Goal: Consume media (video, audio)

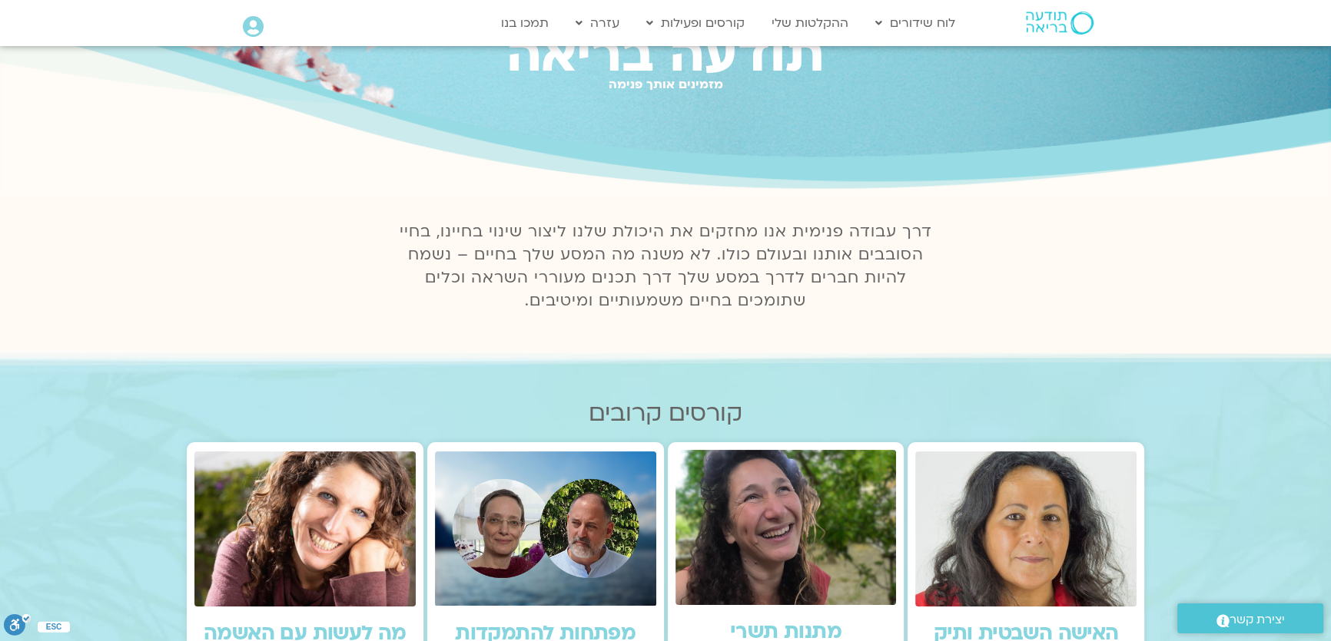
scroll to position [139, 0]
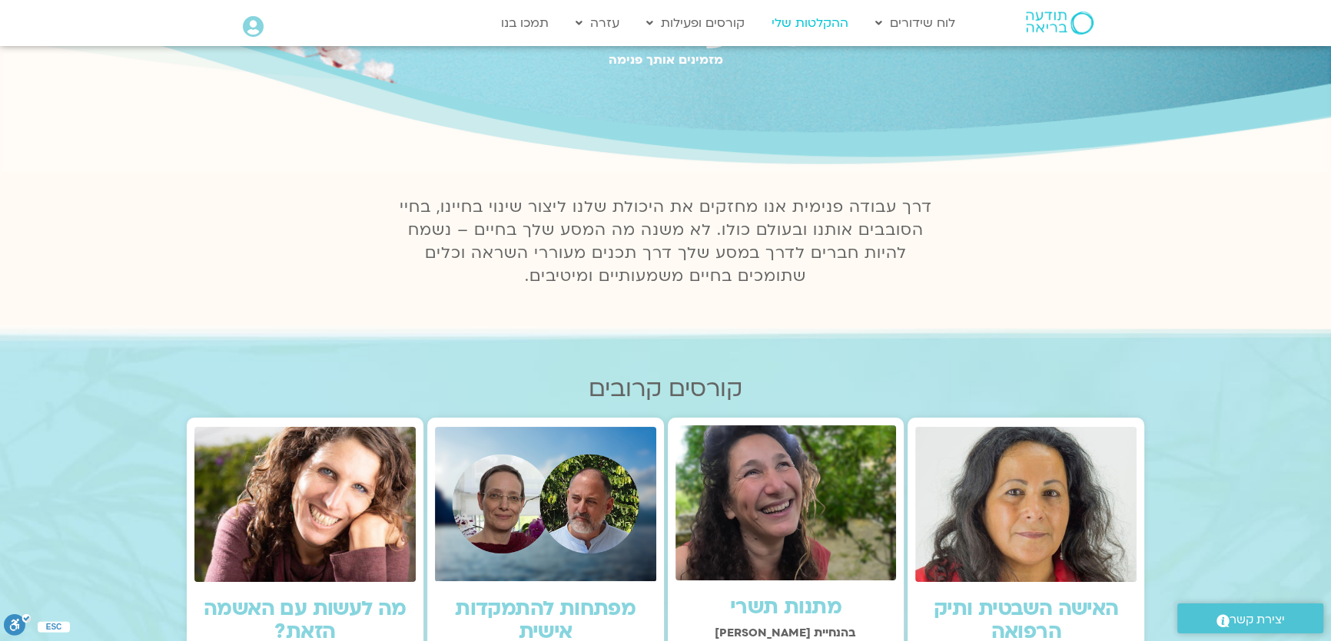
click at [820, 25] on link "ההקלטות שלי" at bounding box center [810, 22] width 92 height 29
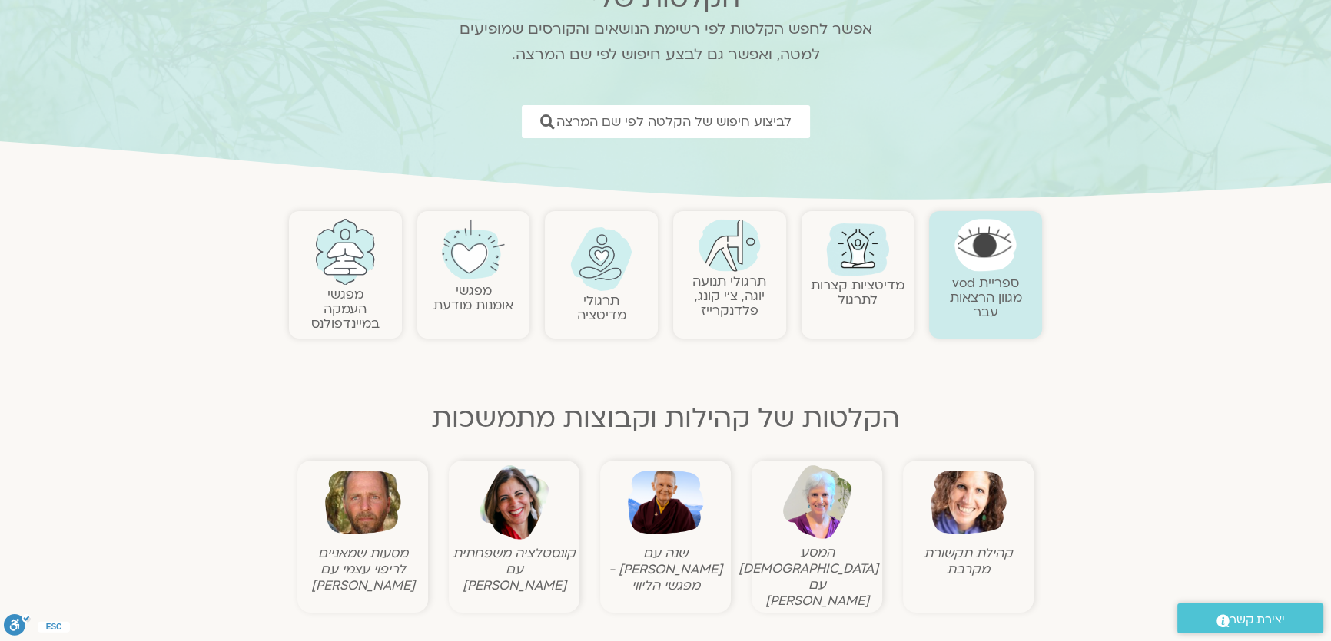
scroll to position [279, 0]
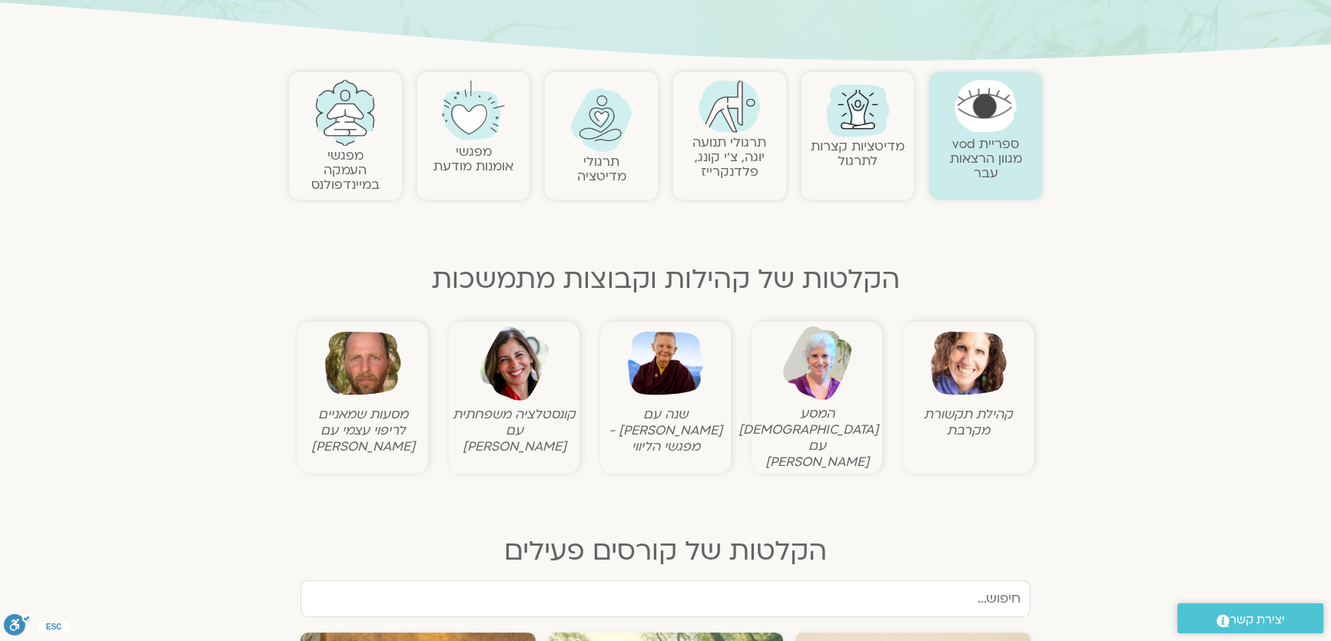
click at [955, 369] on img at bounding box center [968, 364] width 76 height 76
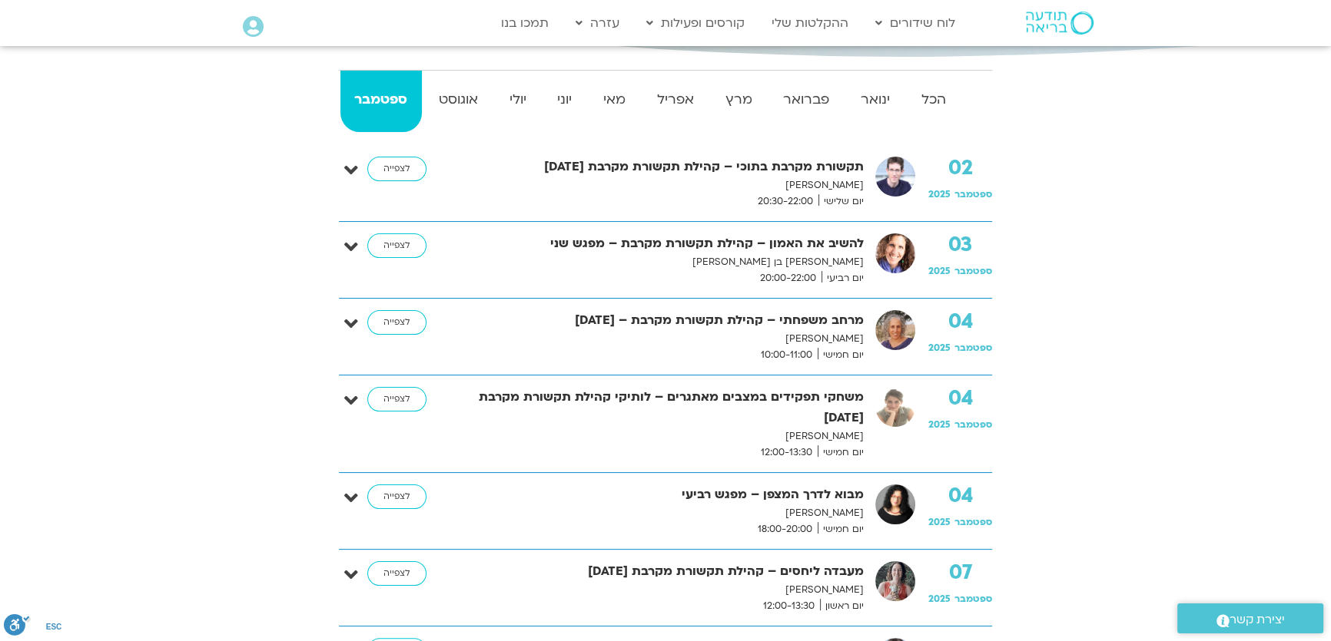
scroll to position [209, 0]
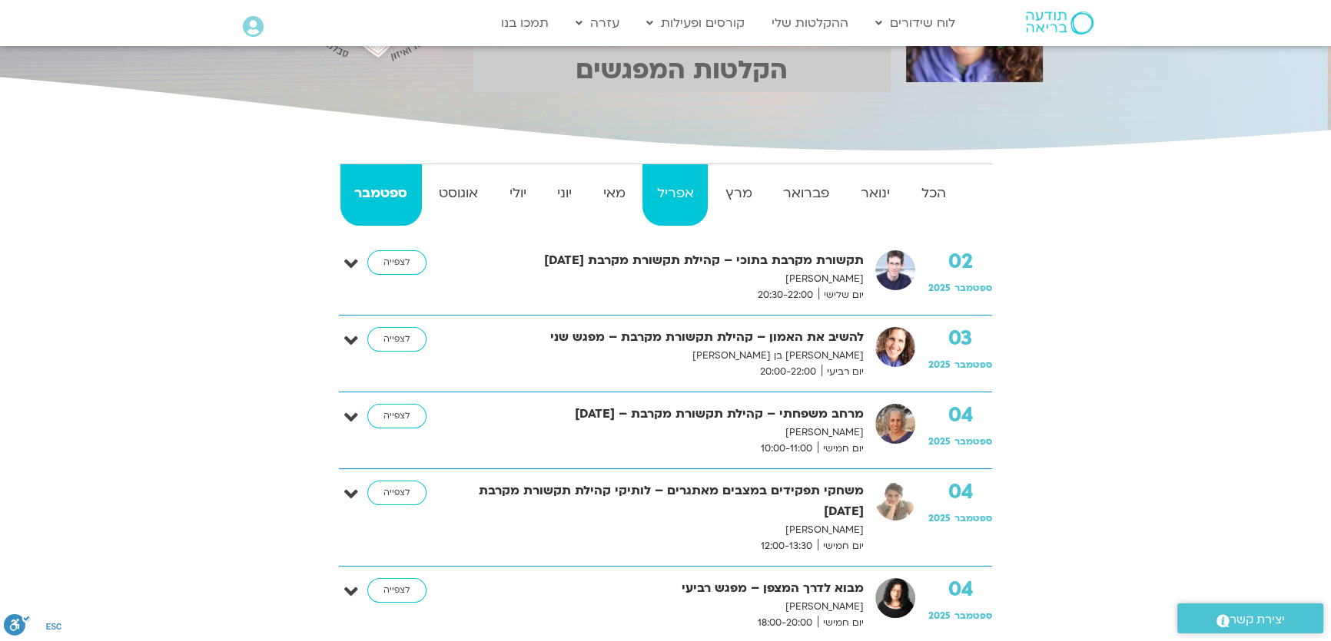
click at [691, 197] on strong "אפריל" at bounding box center [674, 193] width 65 height 23
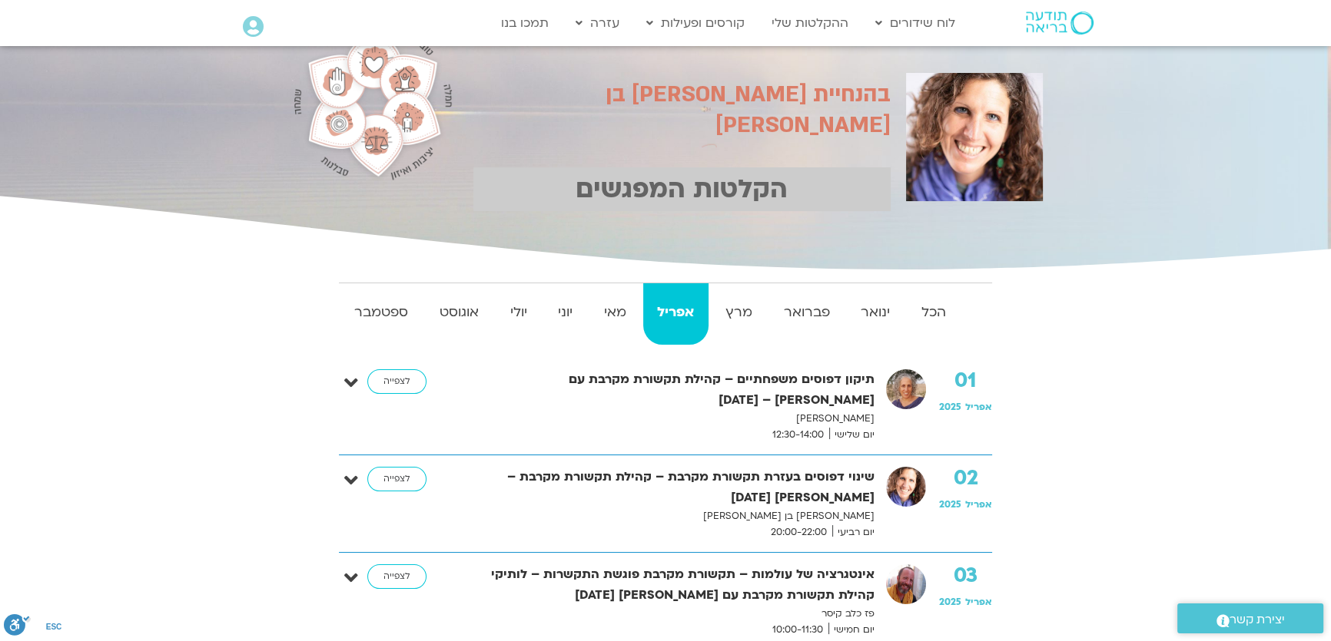
scroll to position [69, 0]
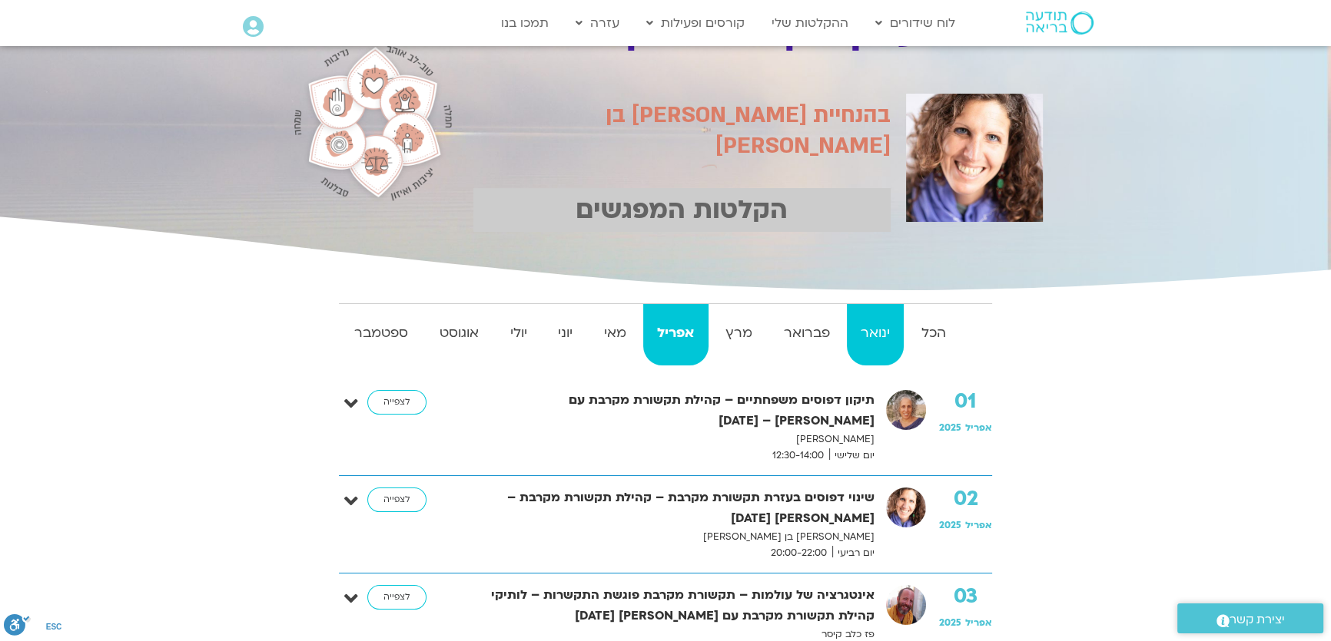
click at [873, 337] on strong "ינואר" at bounding box center [876, 333] width 58 height 23
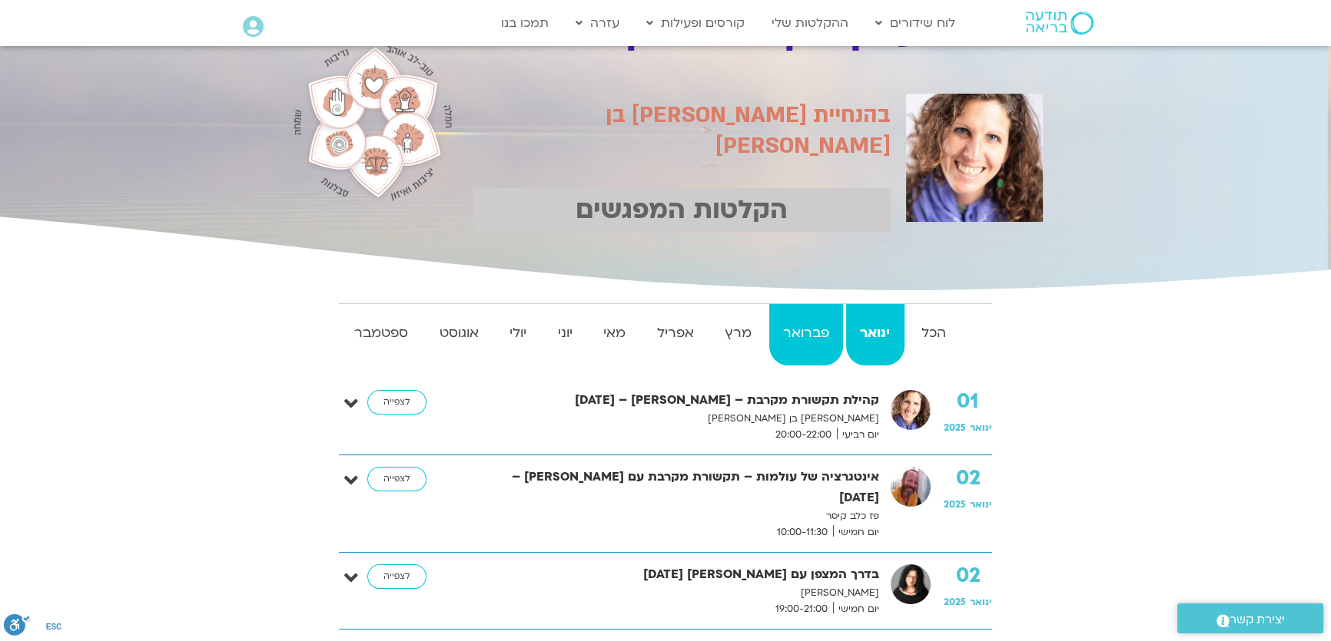
click at [825, 340] on strong "פברואר" at bounding box center [806, 333] width 75 height 23
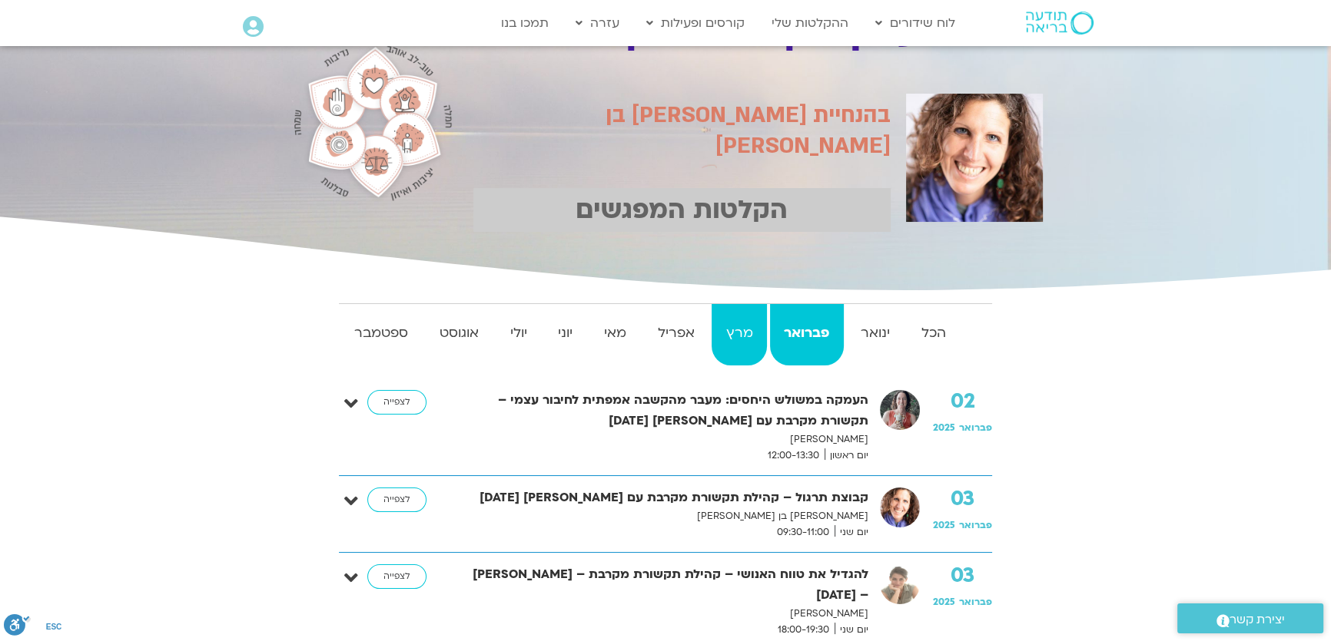
click at [748, 324] on strong "מרץ" at bounding box center [738, 333] width 55 height 23
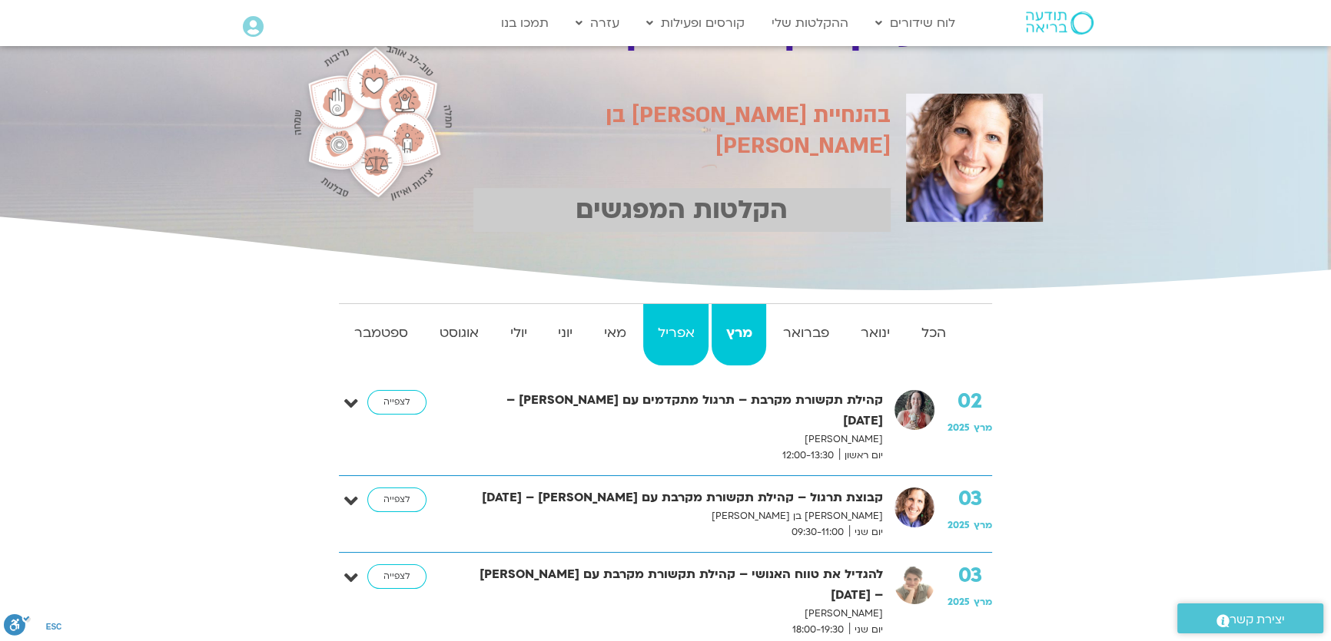
click at [688, 326] on strong "אפריל" at bounding box center [675, 333] width 65 height 23
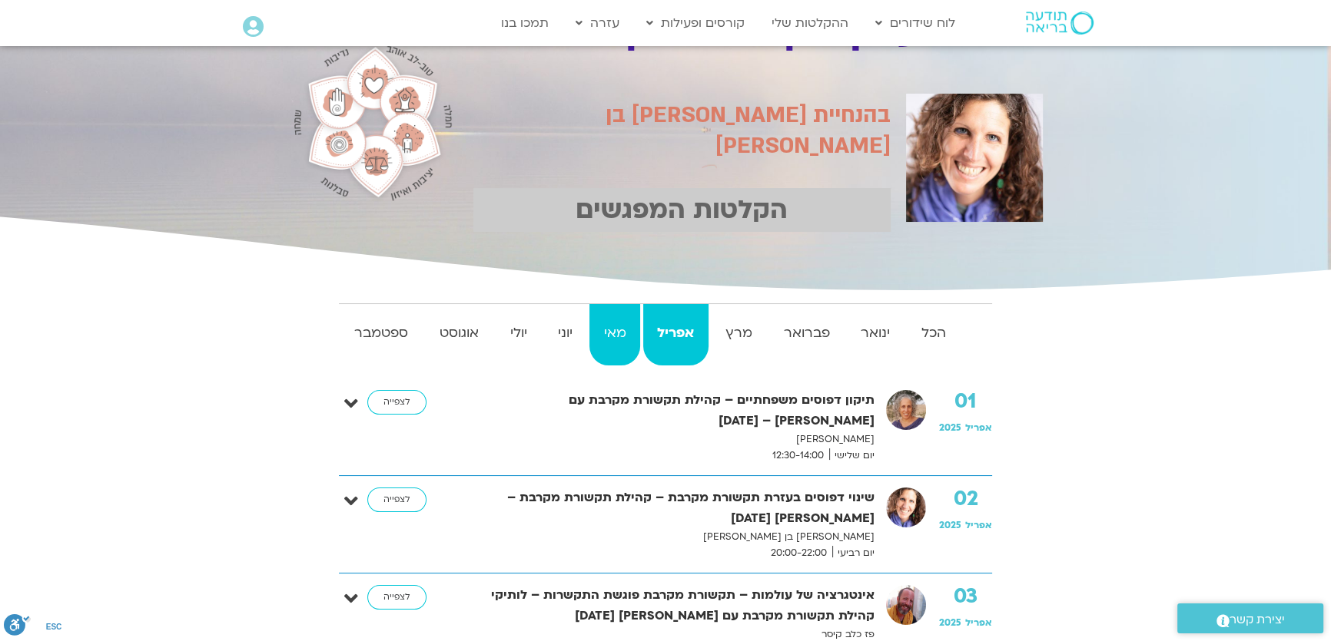
click at [619, 328] on strong "מאי" at bounding box center [614, 333] width 51 height 23
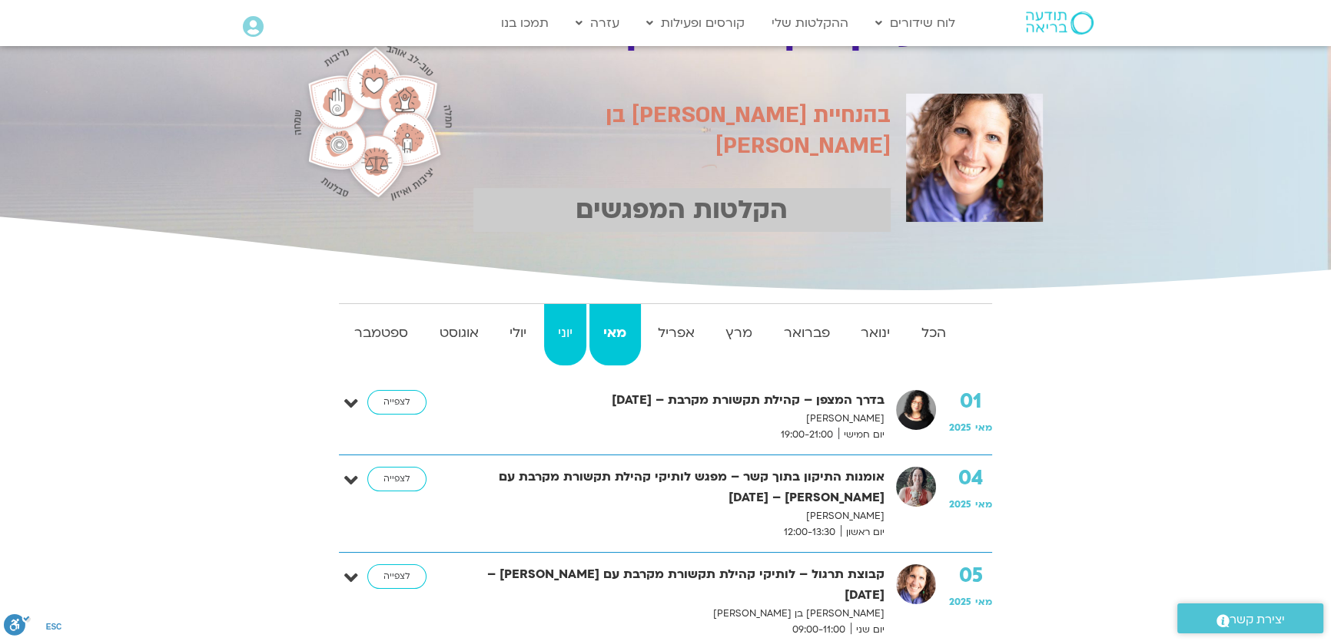
click at [561, 329] on strong "יוני" at bounding box center [565, 333] width 43 height 23
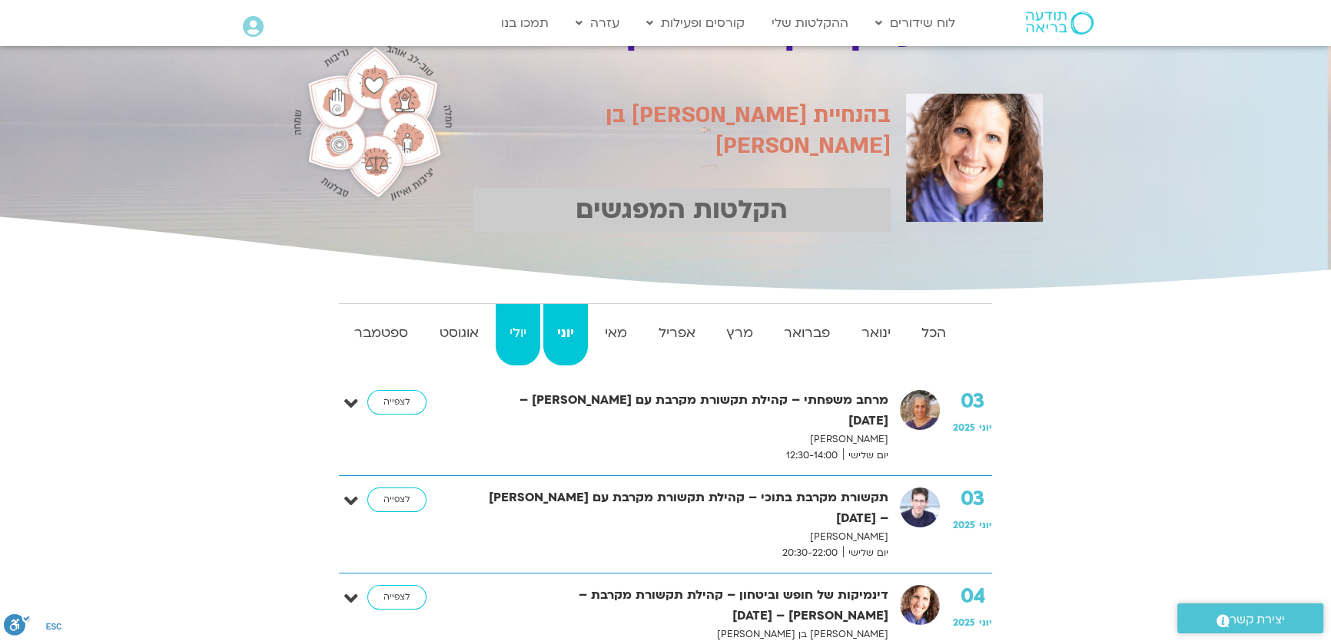
click at [529, 330] on strong "יולי" at bounding box center [518, 333] width 45 height 23
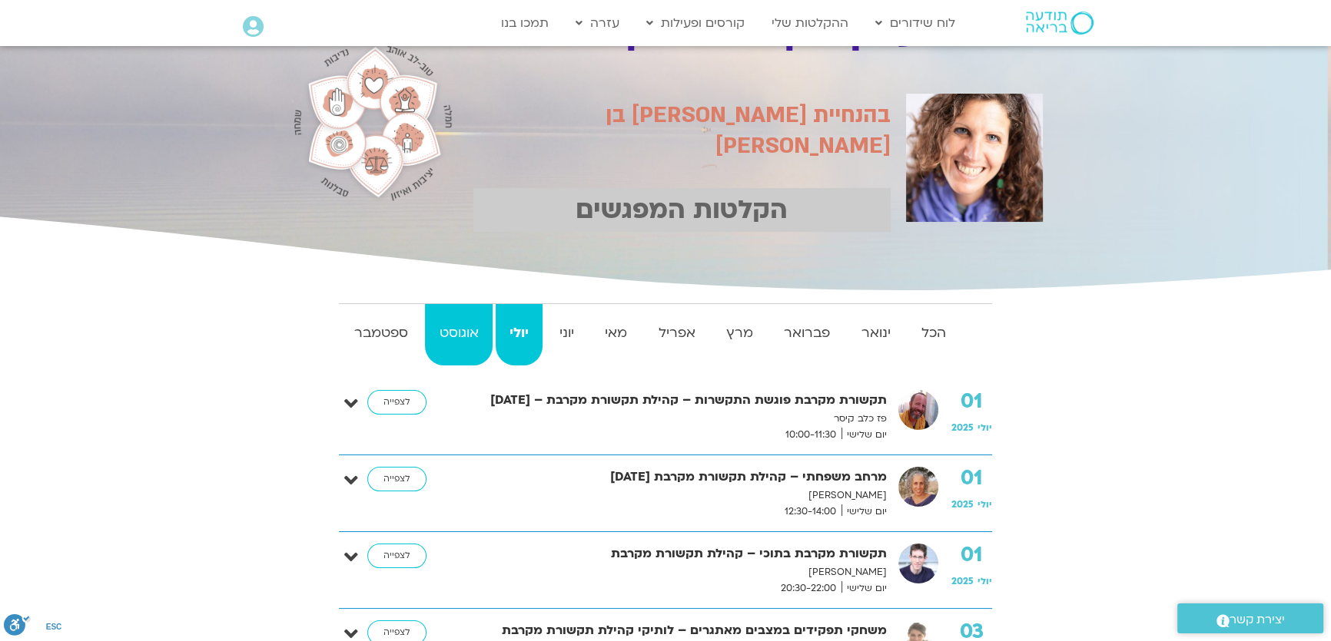
click at [474, 337] on strong "אוגוסט" at bounding box center [458, 333] width 67 height 23
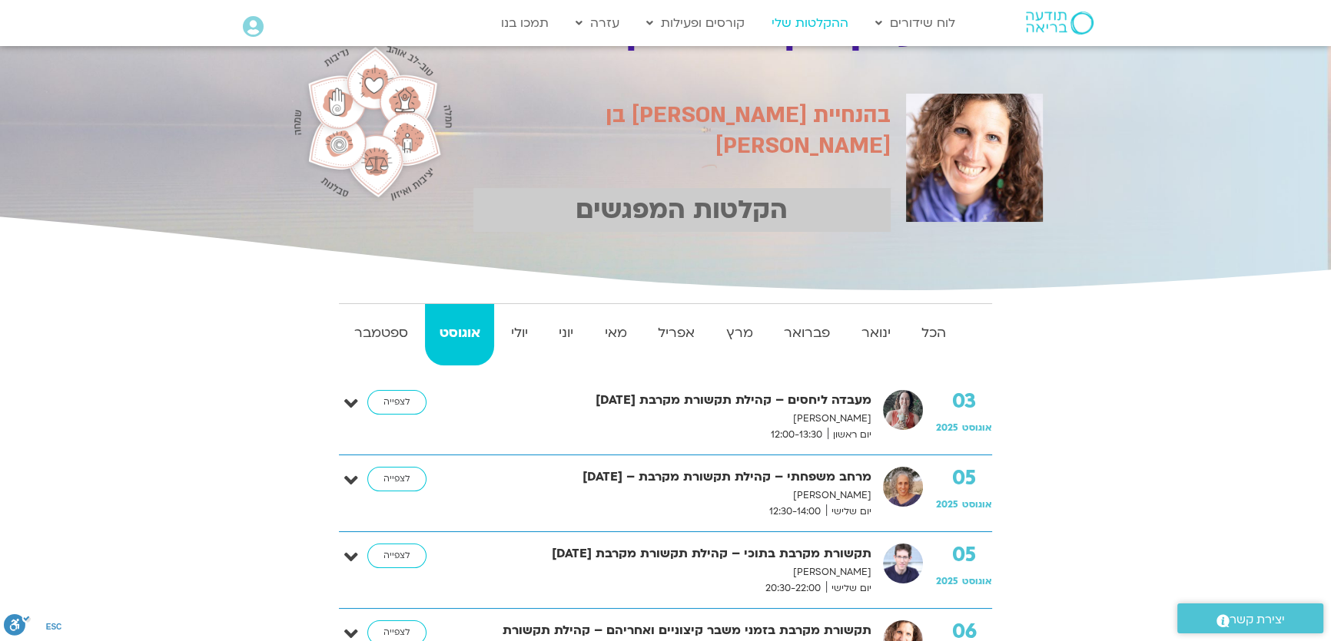
click at [809, 22] on link "ההקלטות שלי" at bounding box center [810, 22] width 92 height 29
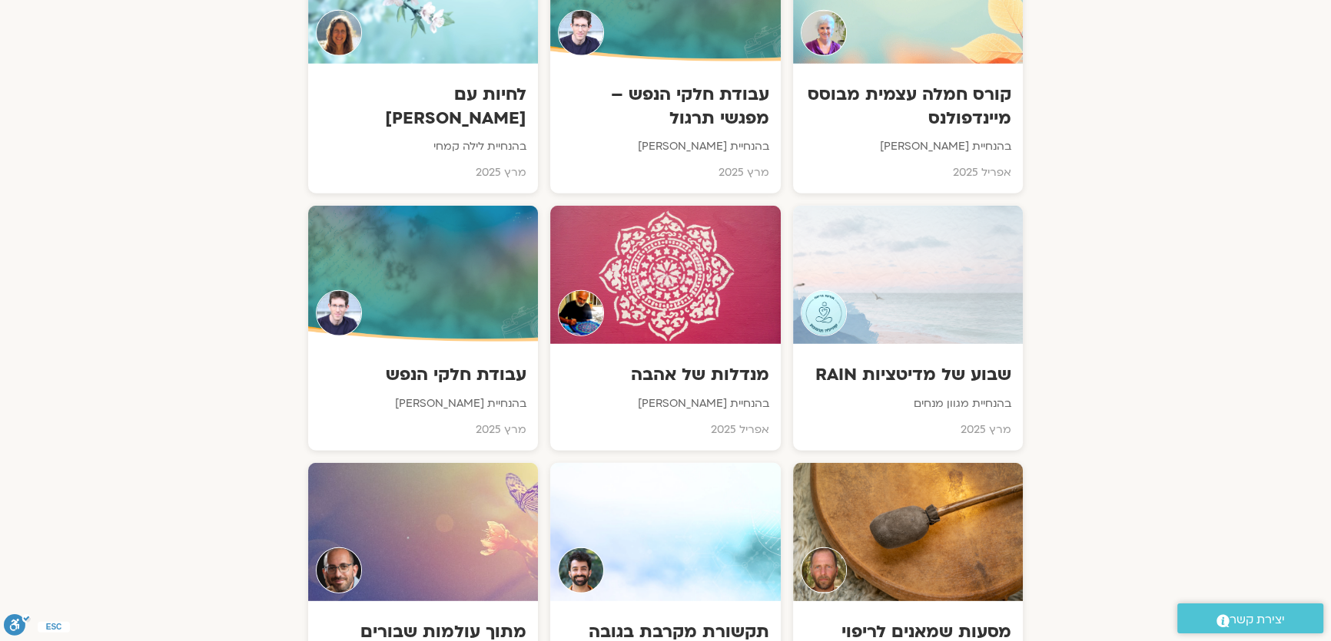
scroll to position [5378, 0]
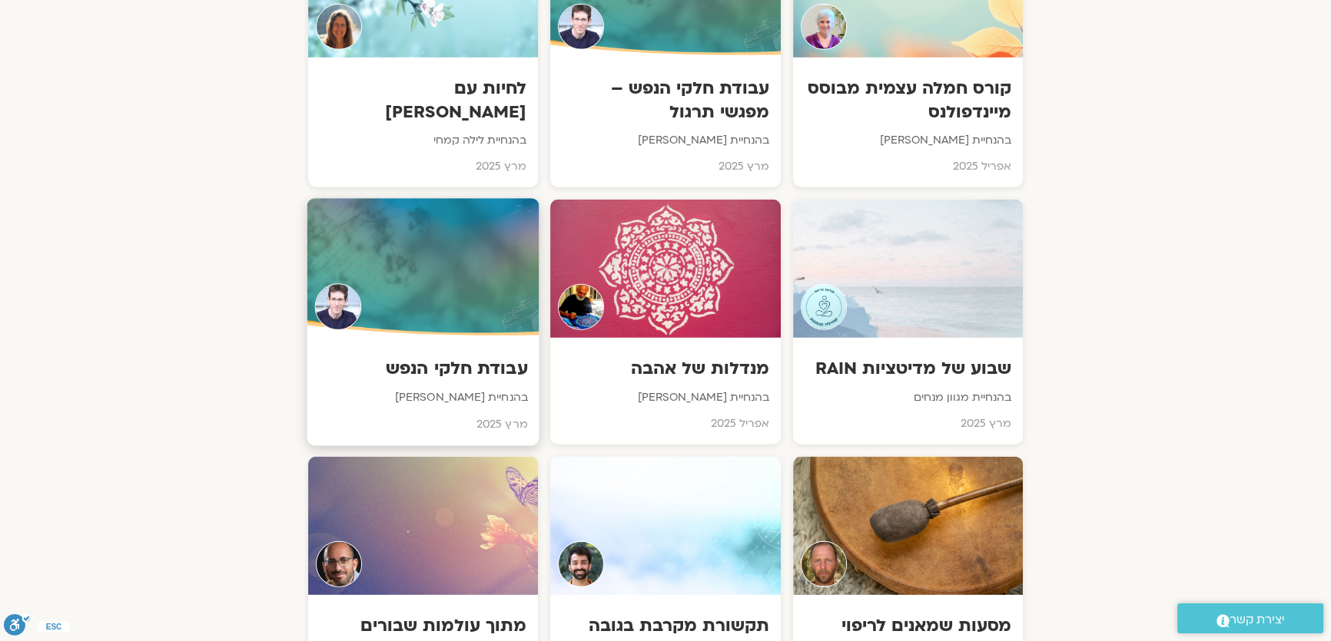
click at [483, 228] on div at bounding box center [423, 269] width 232 height 140
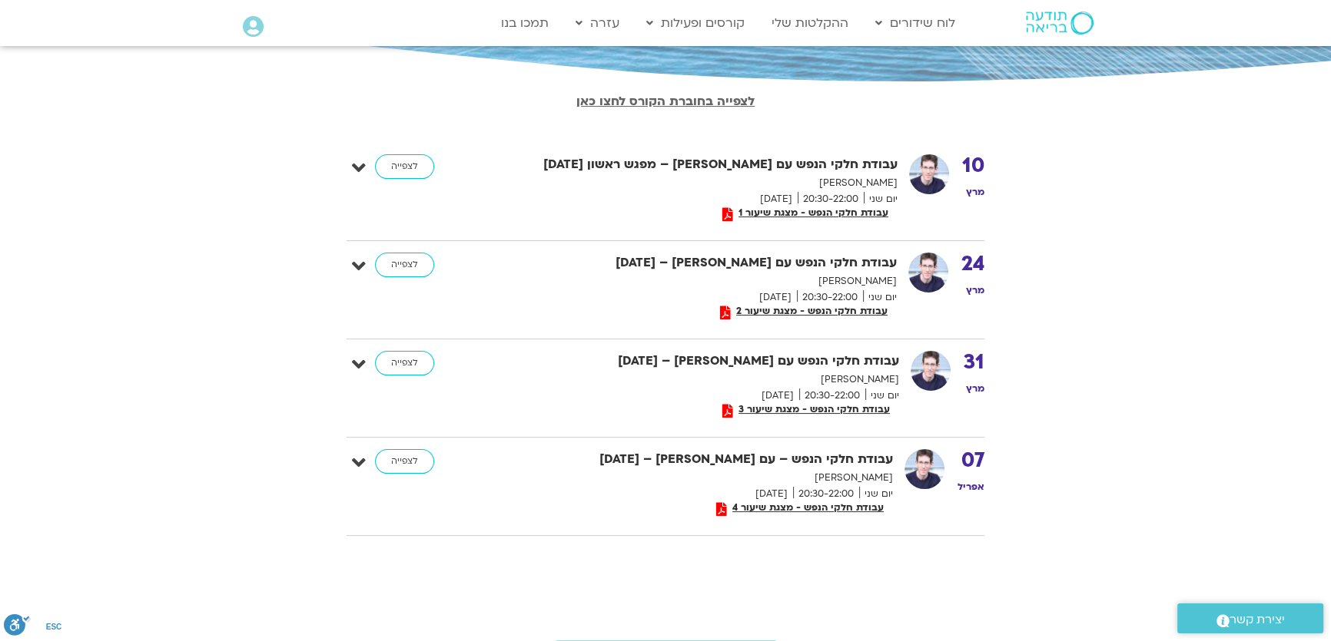
scroll to position [279, 0]
click at [814, 309] on span "עבודת חלקי הנפש - מצגת שיעור 2" at bounding box center [812, 310] width 162 height 11
